Goal: Contribute content

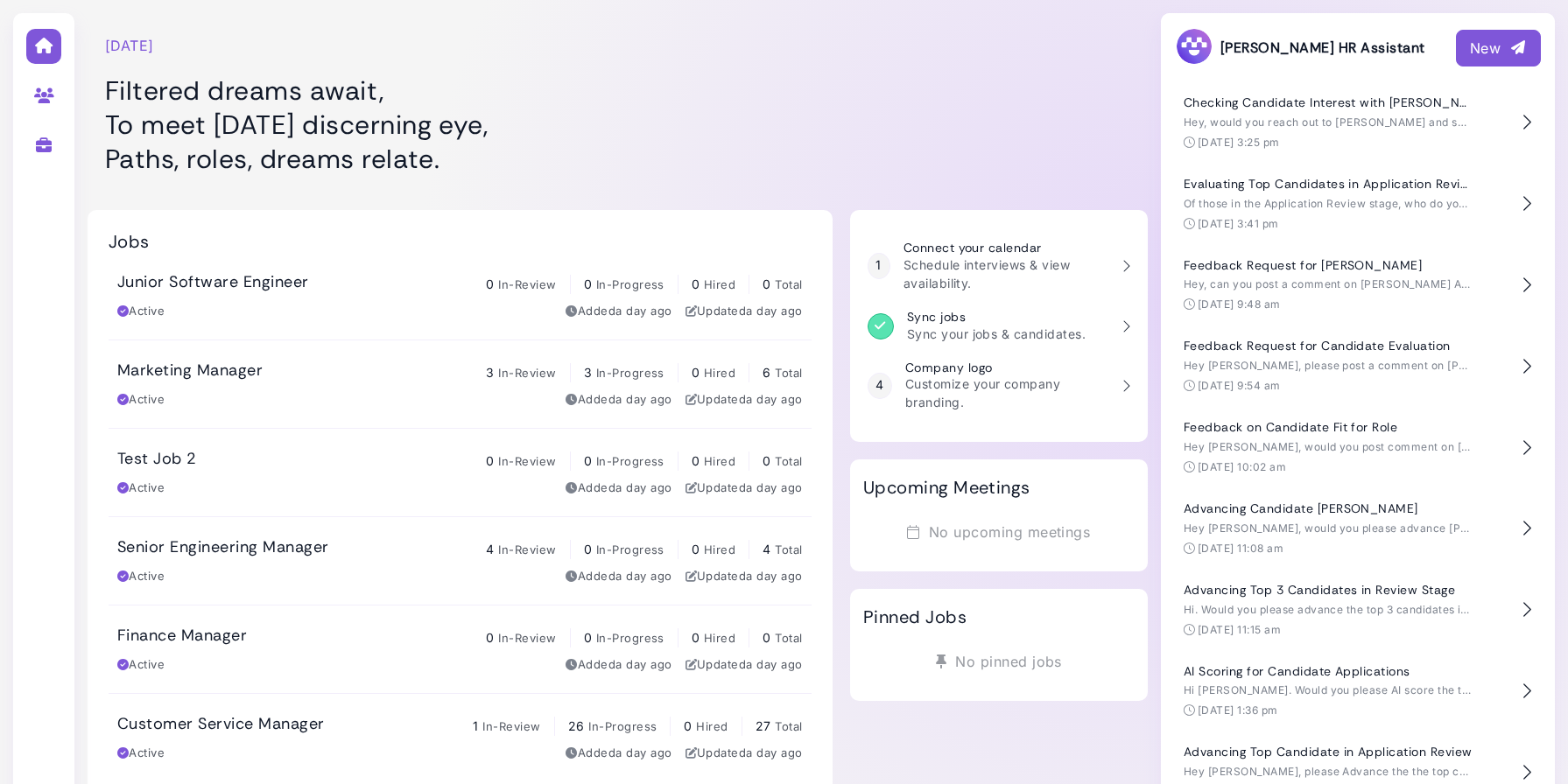
click at [991, 72] on div at bounding box center [999, 96] width 298 height 175
click at [1498, 47] on div "New" at bounding box center [1498, 47] width 57 height 21
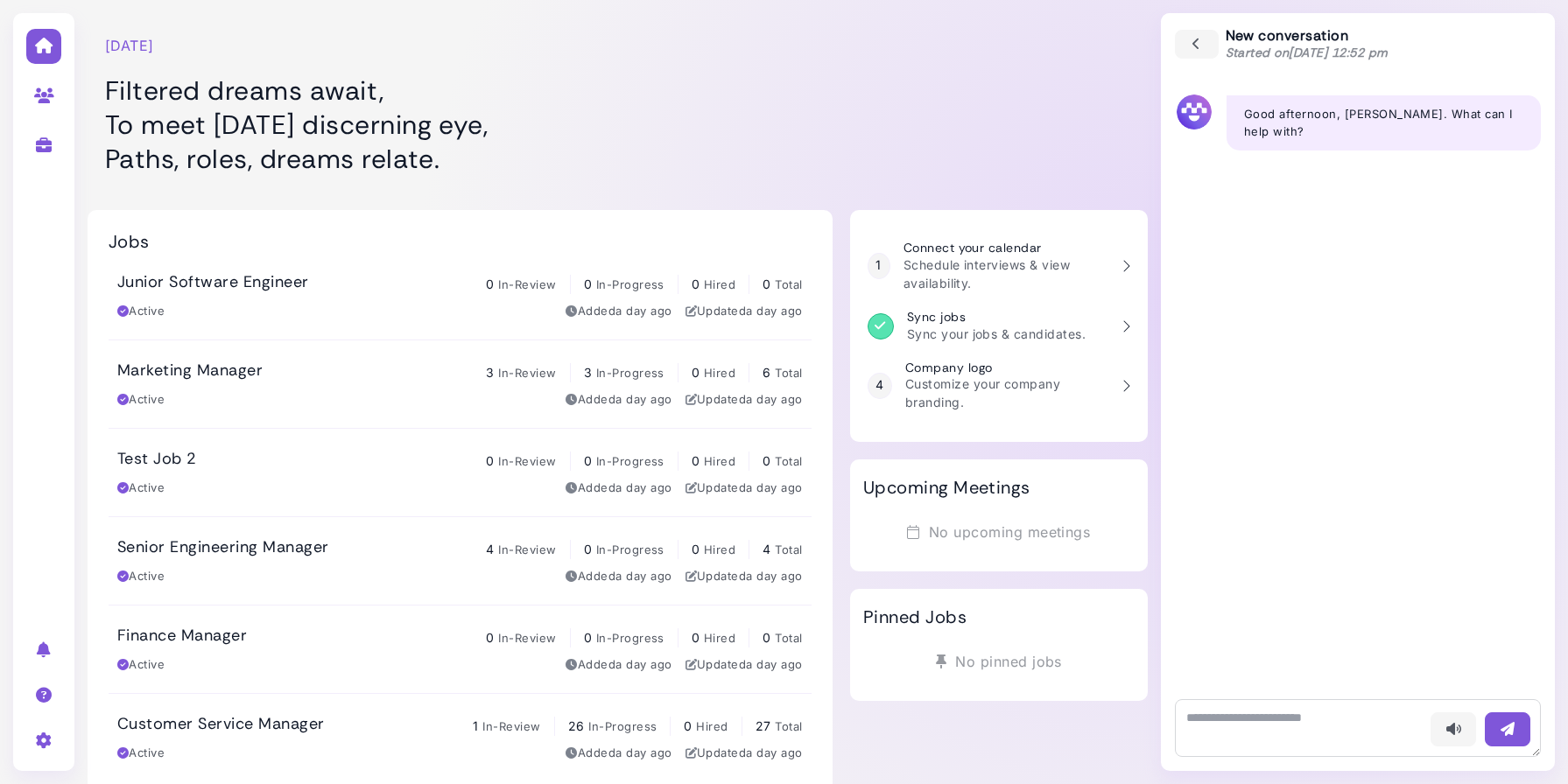
click at [822, 91] on div "Wednesday, August 27 Filtered dreams await, To meet Wednesday’s discerning eye,…" at bounding box center [460, 96] width 745 height 175
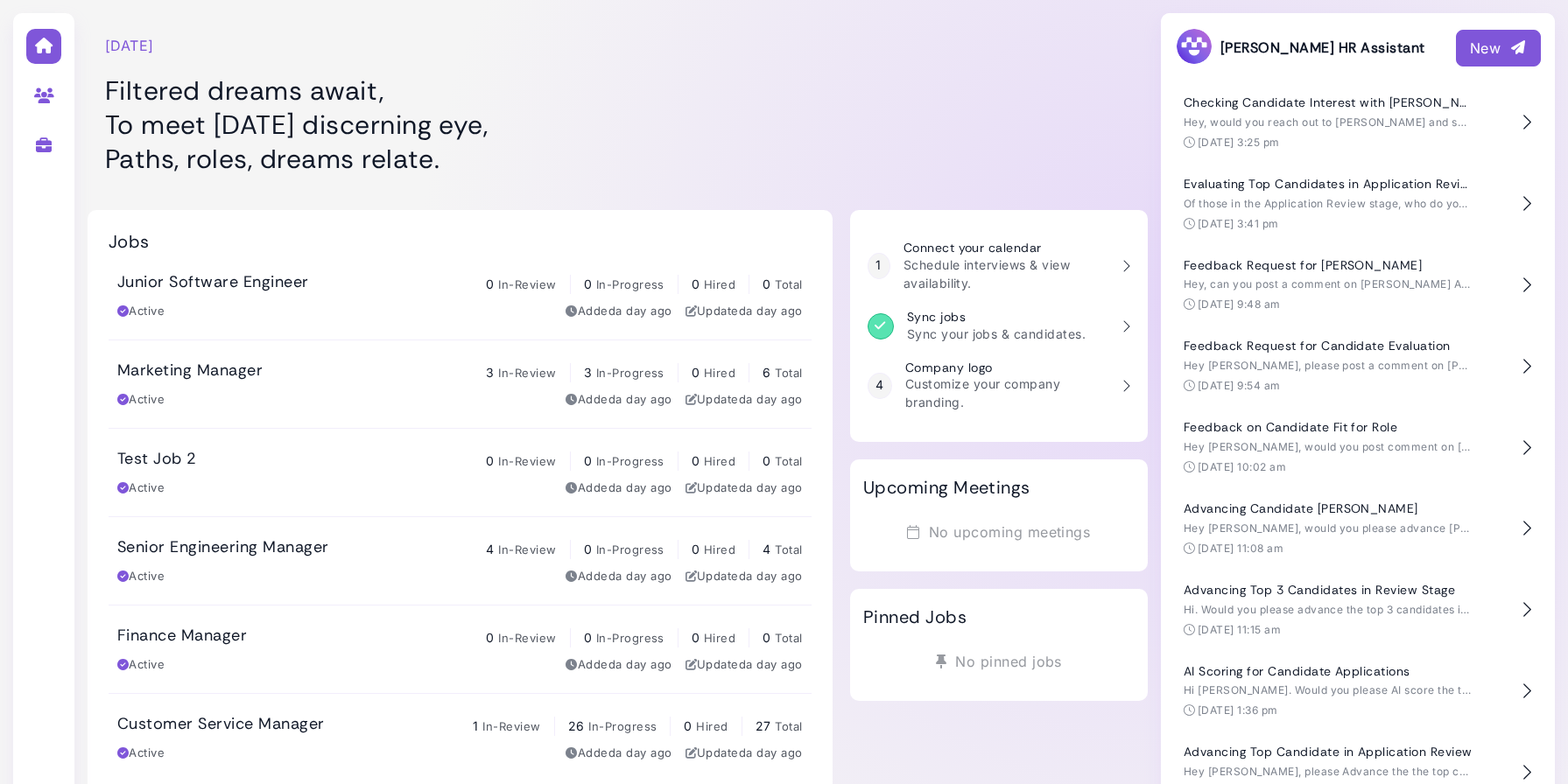
click at [1478, 51] on div "New" at bounding box center [1498, 47] width 57 height 21
click at [1479, 45] on div "New" at bounding box center [1498, 47] width 57 height 21
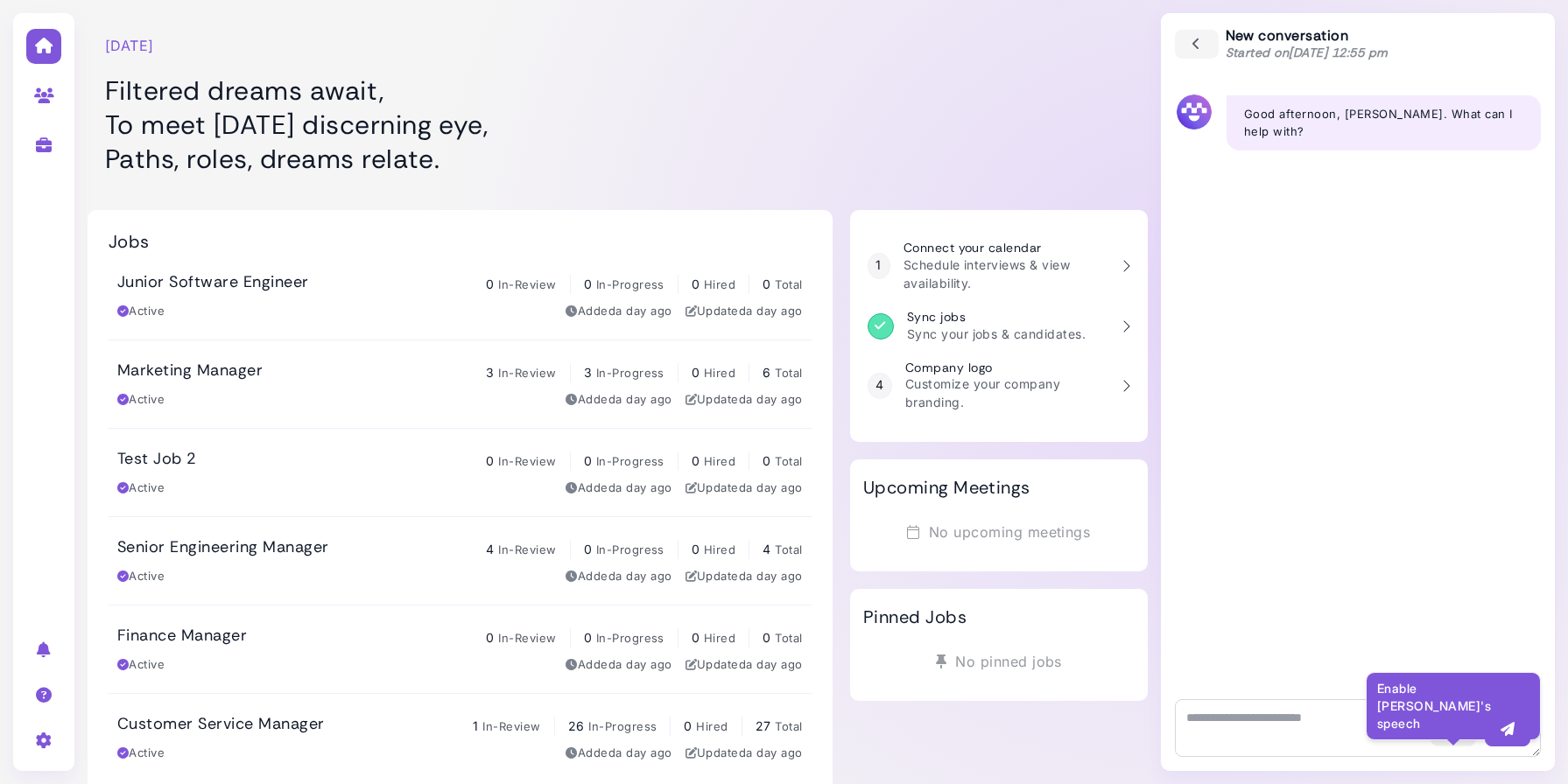
click at [1452, 733] on icon "button" at bounding box center [1453, 729] width 17 height 18
click at [1203, 45] on icon "button" at bounding box center [1196, 45] width 15 height 19
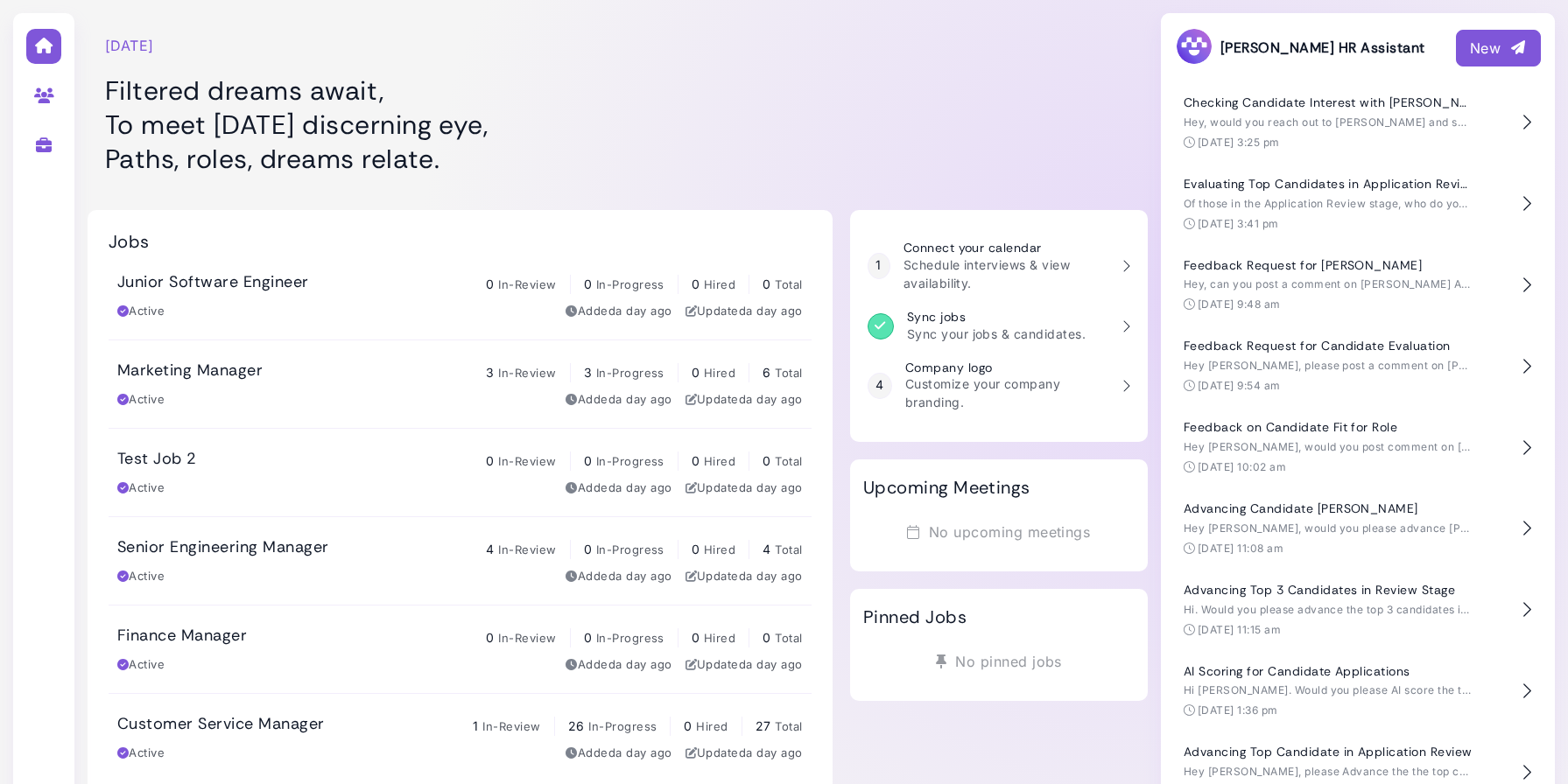
click at [1509, 38] on icon "button" at bounding box center [1517, 47] width 17 height 18
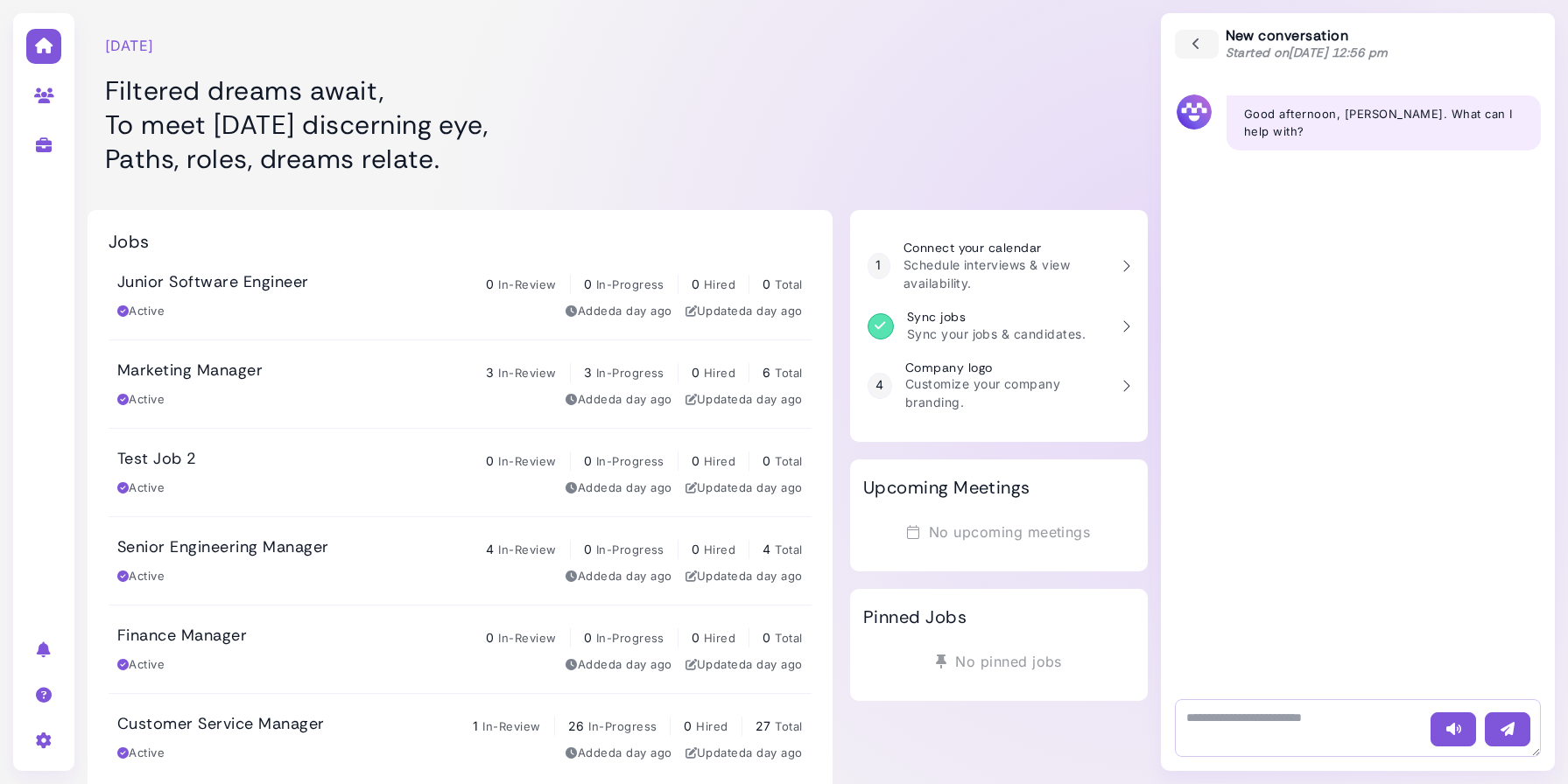
click at [1240, 722] on textarea at bounding box center [1357, 729] width 366 height 58
type textarea "**********"
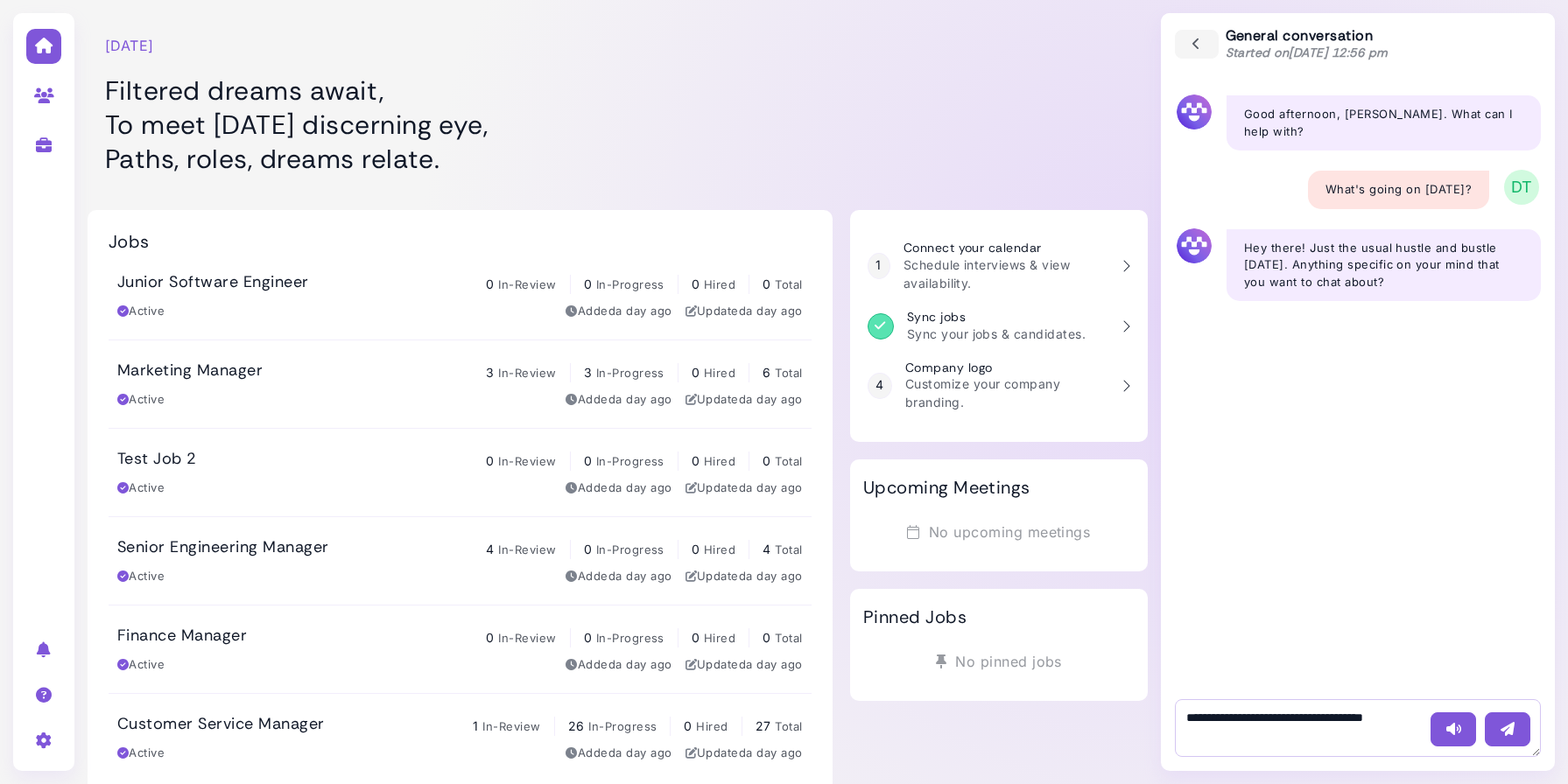
type textarea "**********"
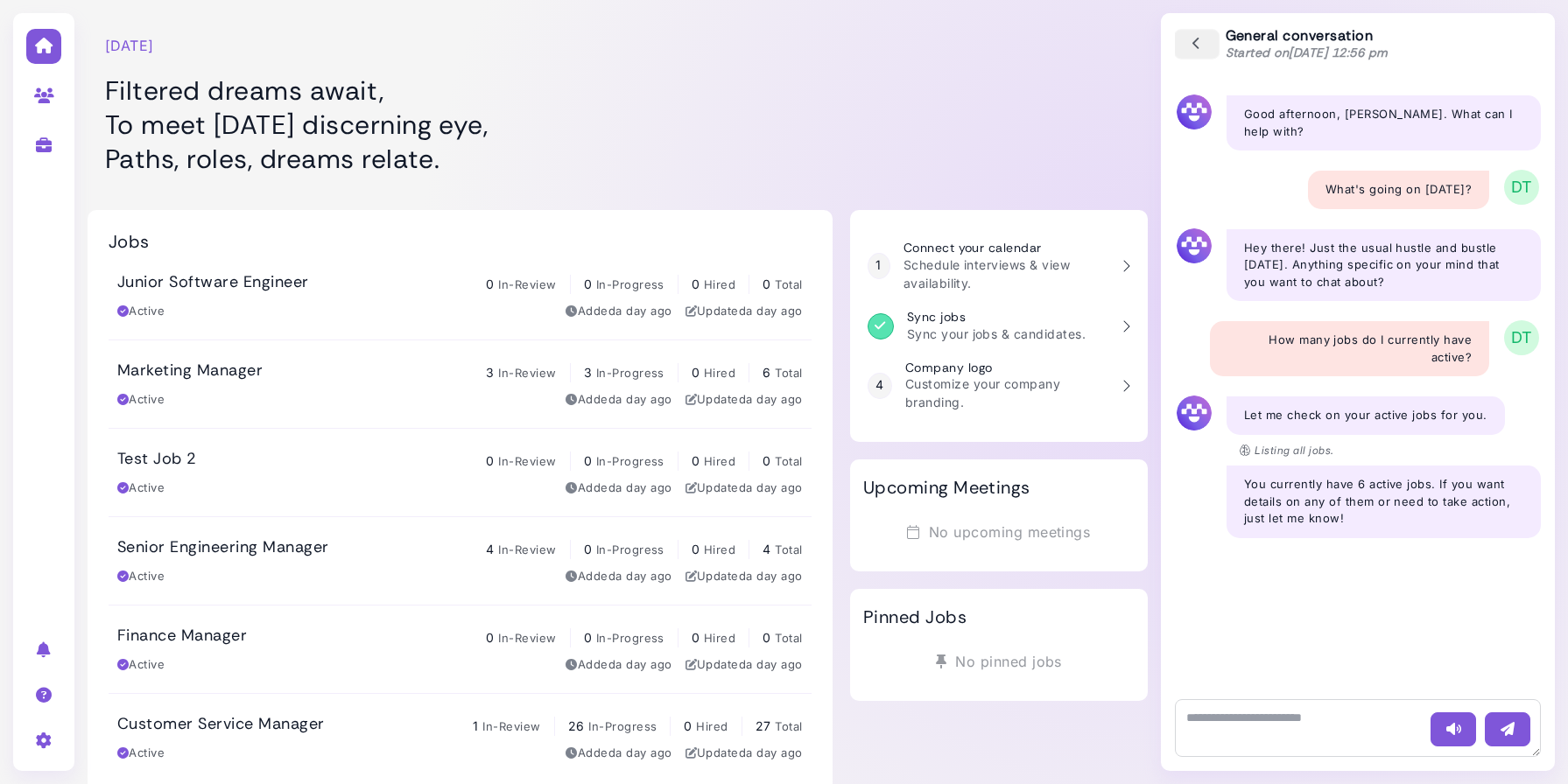
click at [1203, 36] on icon "button" at bounding box center [1196, 45] width 15 height 19
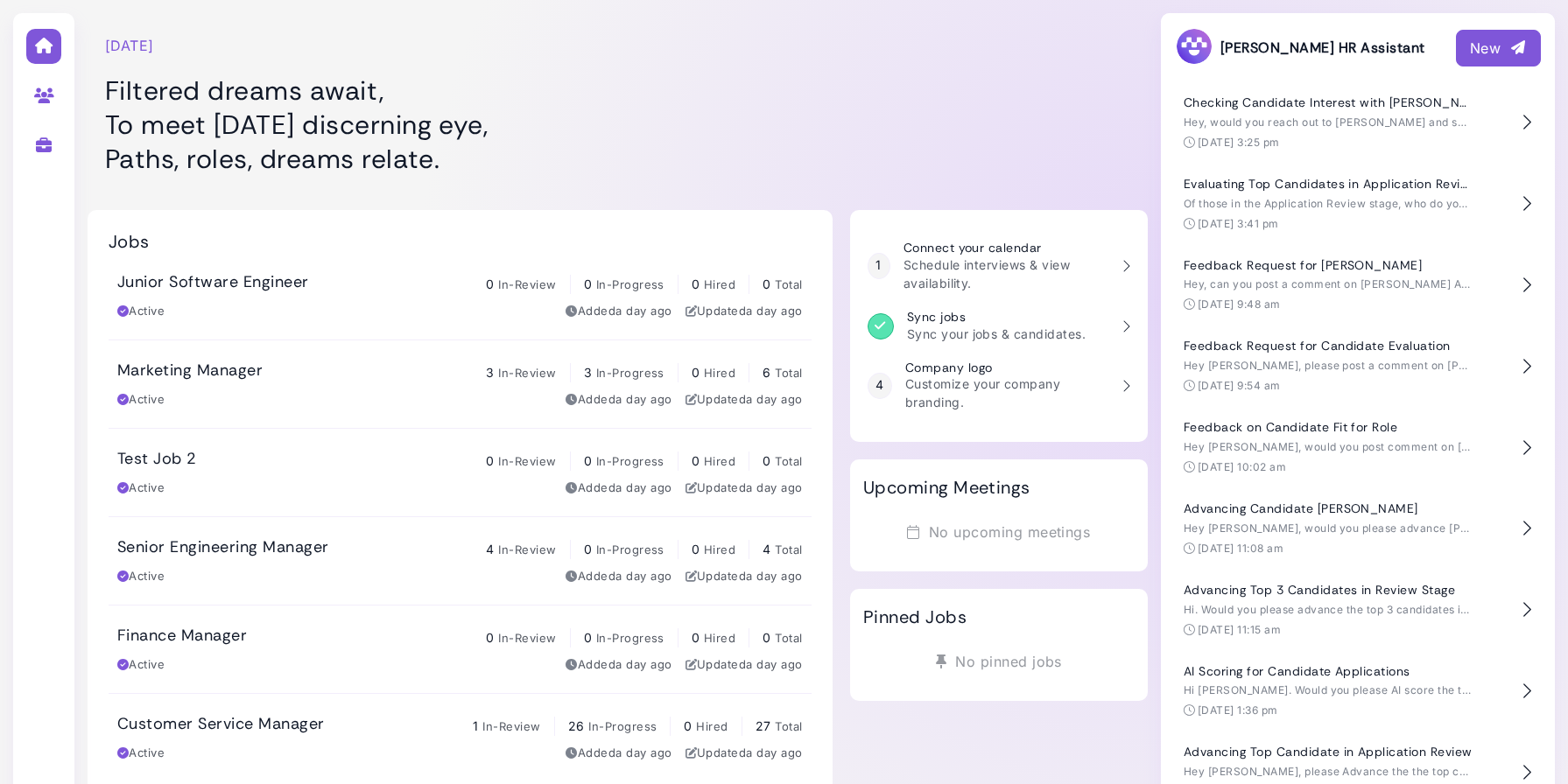
click at [964, 84] on div at bounding box center [999, 96] width 298 height 175
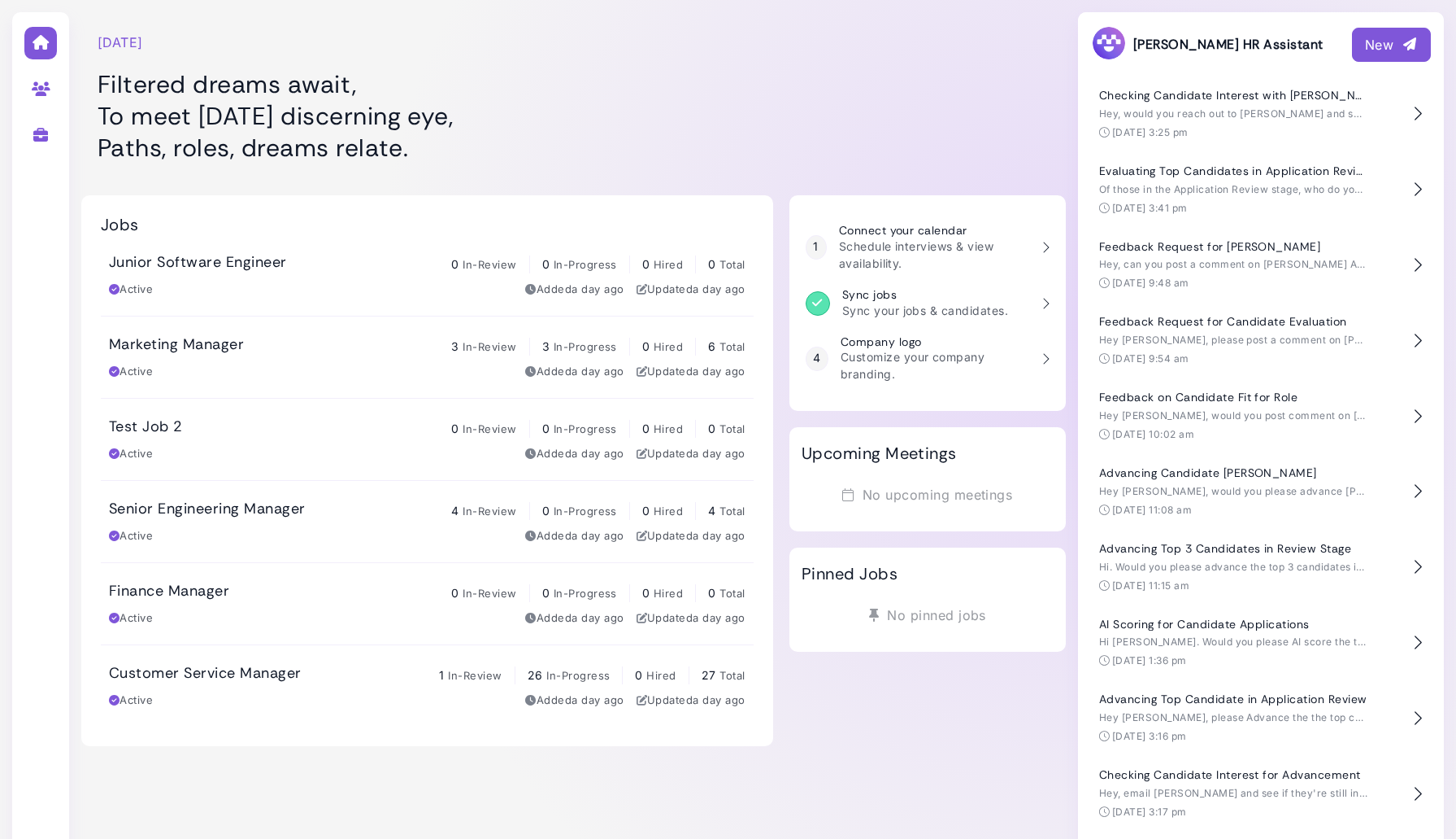
click at [541, 10] on div "Wednesday, August 27 Filtered dreams await, To meet Wednesday’s discerning eye,…" at bounding box center [427, 89] width 692 height 163
